Goal: Task Accomplishment & Management: Manage account settings

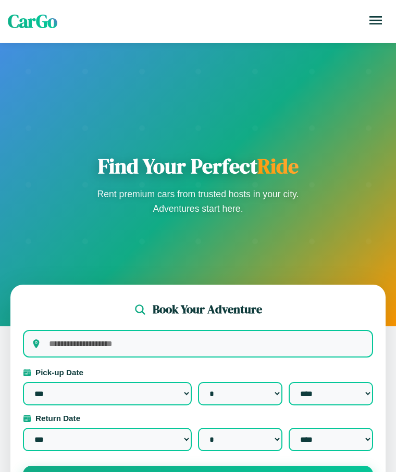
select select "*"
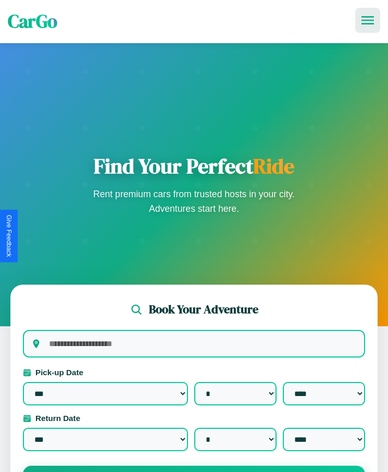
click at [368, 20] on icon at bounding box center [367, 20] width 12 height 8
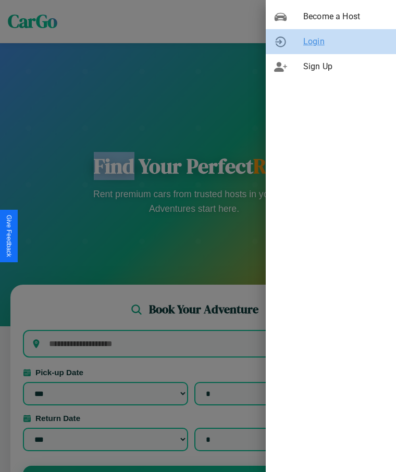
click at [331, 42] on span "Login" at bounding box center [345, 41] width 84 height 12
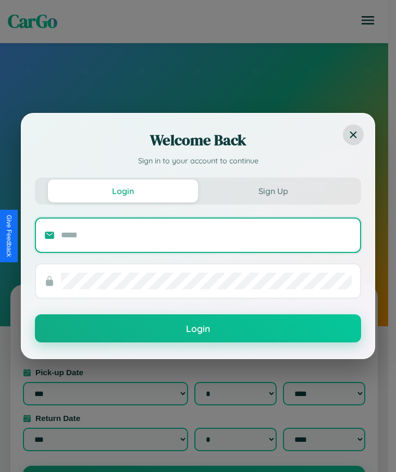
click at [206, 235] on input "text" at bounding box center [206, 235] width 290 height 17
type input "**********"
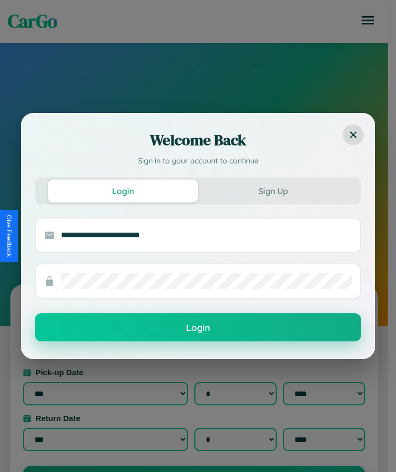
click at [198, 328] on button "Login" at bounding box center [198, 327] width 326 height 28
